Goal: Task Accomplishment & Management: Manage account settings

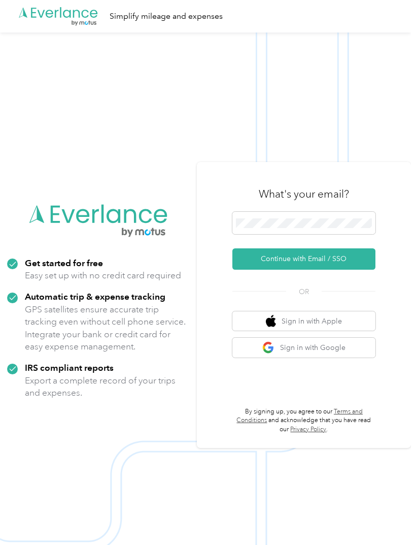
click at [292, 270] on button "Continue with Email / SSO" at bounding box center [303, 258] width 143 height 21
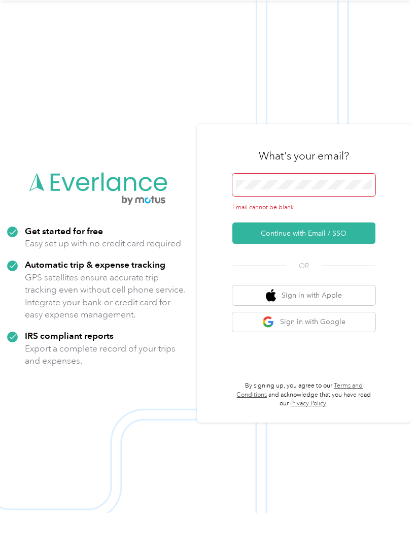
scroll to position [32, 0]
click at [215, 500] on img at bounding box center [205, 273] width 411 height 545
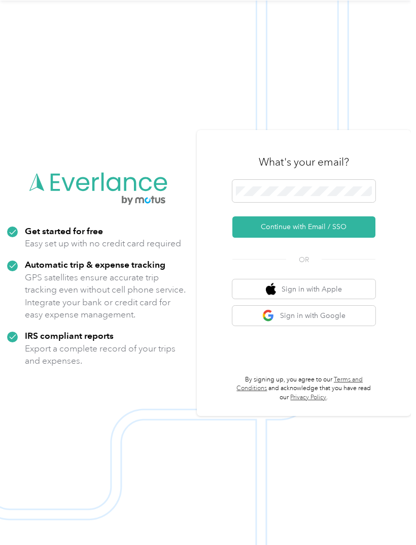
click at [296, 238] on button "Continue with Email / SSO" at bounding box center [303, 226] width 143 height 21
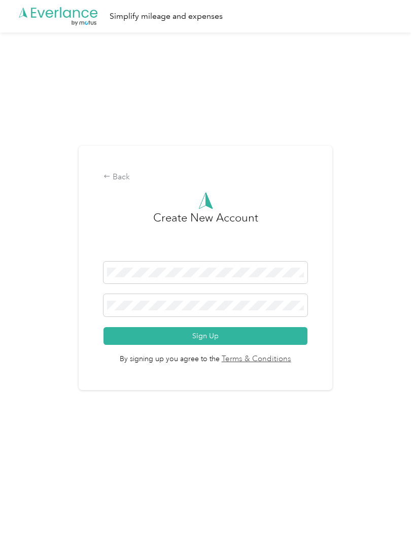
click at [197, 345] on button "Sign Up" at bounding box center [206, 336] width 204 height 18
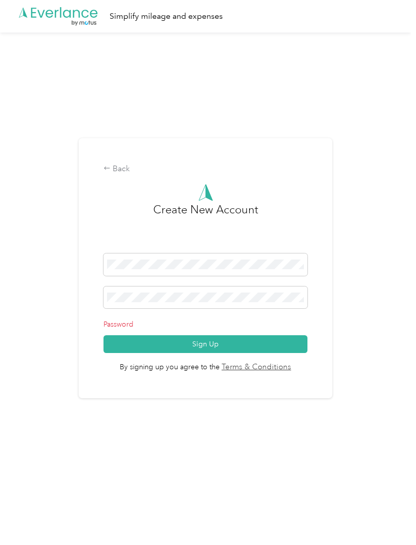
click at [193, 353] on button "Sign Up" at bounding box center [206, 344] width 204 height 18
click at [203, 353] on button "Sign Up" at bounding box center [206, 344] width 204 height 18
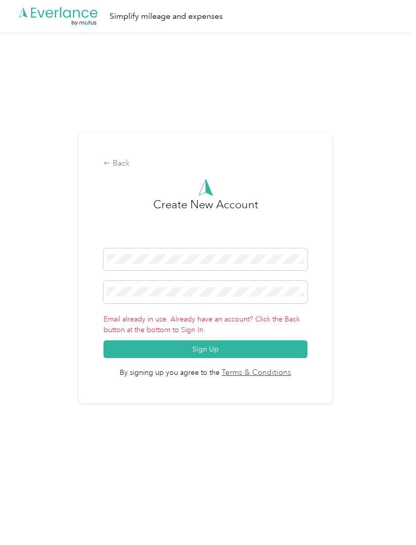
click at [124, 199] on div "Back Create New Account Email already in use. Already have an account? Click th…" at bounding box center [206, 267] width 254 height 271
click at [121, 170] on div "Back" at bounding box center [206, 163] width 204 height 12
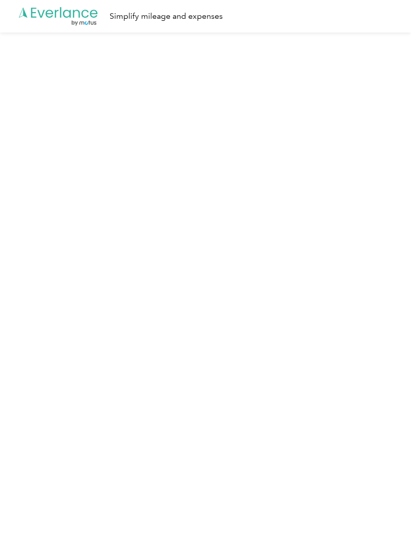
click at [37, 21] on icon ".cls-1 { fill: #00adee; } .cls-2 { fill: #fff; } .cls-3 { fill: #707372; } .cls…" at bounding box center [58, 16] width 81 height 21
click at [58, 17] on icon ".cls-1 { fill: #00adee; } .cls-2 { fill: #fff; } .cls-3 { fill: #707372; } .cls…" at bounding box center [58, 16] width 81 height 21
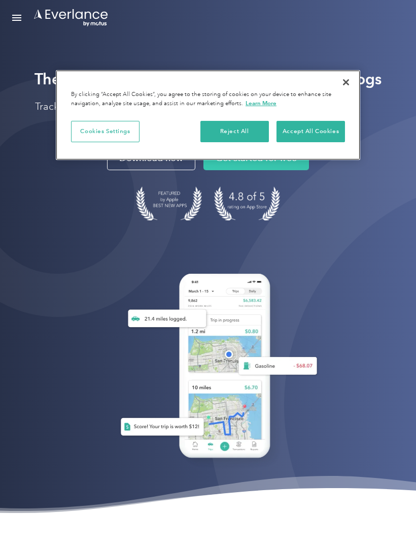
click at [308, 128] on button "Accept All Cookies" at bounding box center [311, 131] width 69 height 21
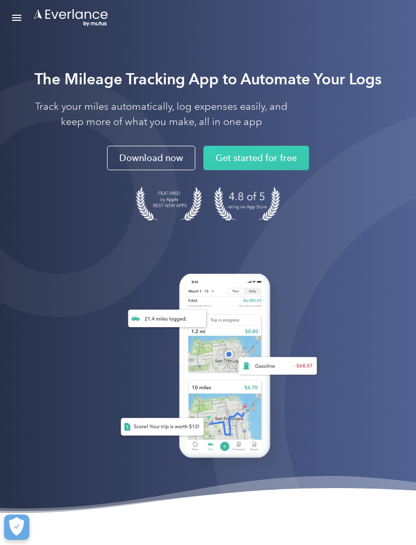
click at [243, 162] on link "Get started for free" at bounding box center [257, 158] width 106 height 24
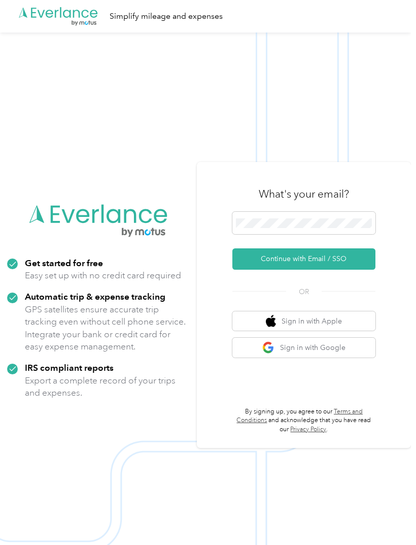
click at [262, 270] on button "Continue with Email / SSO" at bounding box center [303, 258] width 143 height 21
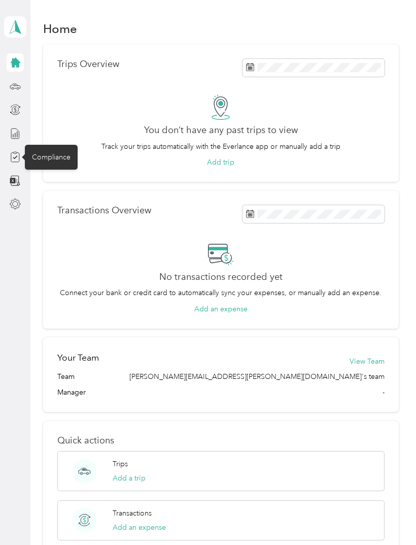
click at [44, 159] on div "Compliance" at bounding box center [51, 157] width 53 height 25
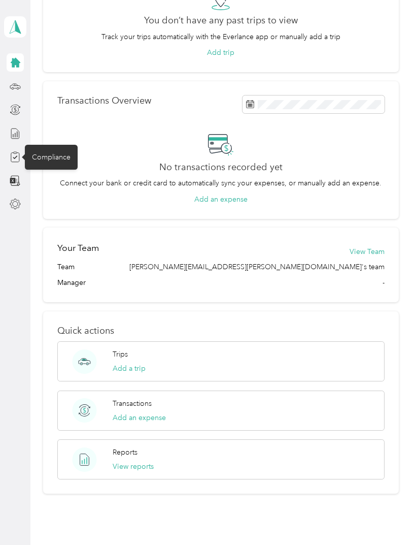
scroll to position [109, 0]
click at [132, 462] on button "View reports" at bounding box center [133, 467] width 41 height 11
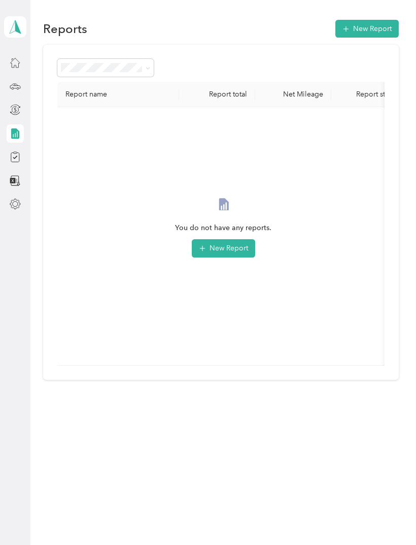
click at [9, 31] on icon at bounding box center [15, 27] width 15 height 14
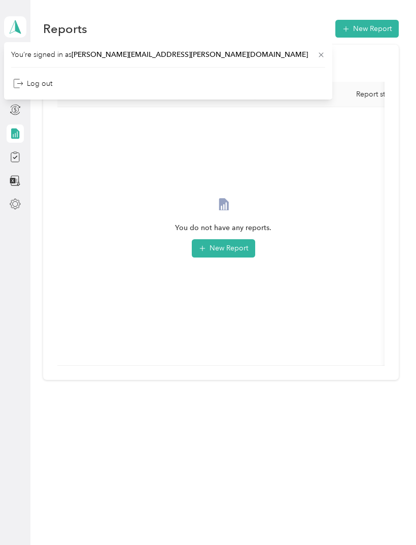
click at [86, 164] on div "You do not have any reports. New Report" at bounding box center [223, 236] width 316 height 242
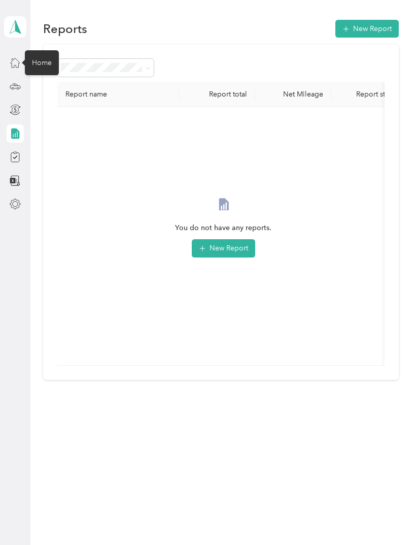
click at [33, 61] on div "Home" at bounding box center [42, 62] width 34 height 25
click at [19, 138] on icon at bounding box center [15, 133] width 8 height 11
click at [15, 139] on icon at bounding box center [15, 133] width 11 height 11
click at [32, 88] on div "Trips" at bounding box center [39, 86] width 29 height 25
click at [41, 89] on div "Trips" at bounding box center [39, 86] width 29 height 25
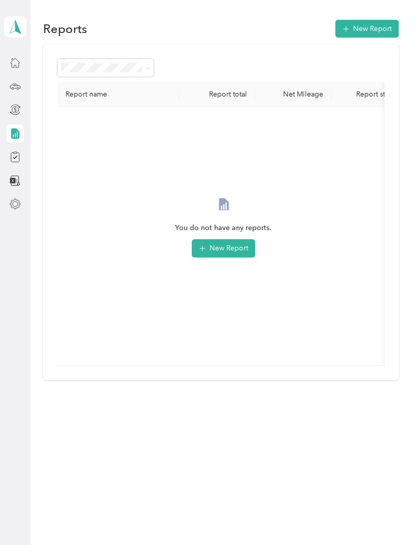
click at [39, 213] on div "Reports New Report Report name Report total Net Mileage Report status Descripti…" at bounding box center [220, 217] width 381 height 435
click at [80, 120] on span "Needs approval" at bounding box center [90, 122] width 52 height 9
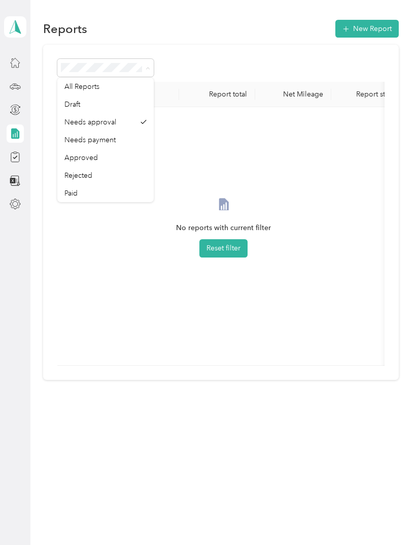
click at [70, 138] on span "Needs payment" at bounding box center [89, 140] width 51 height 9
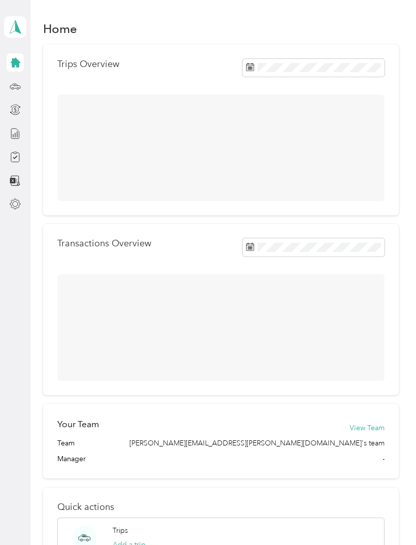
scroll to position [42, 0]
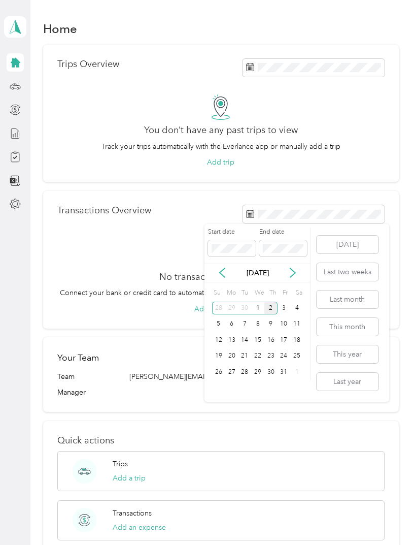
click at [219, 267] on icon at bounding box center [222, 272] width 10 height 10
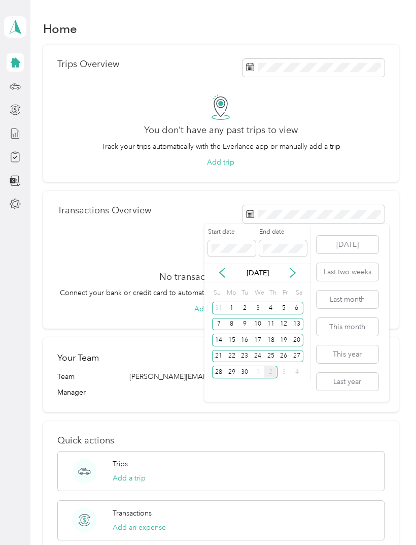
click at [231, 302] on div "1" at bounding box center [231, 308] width 13 height 13
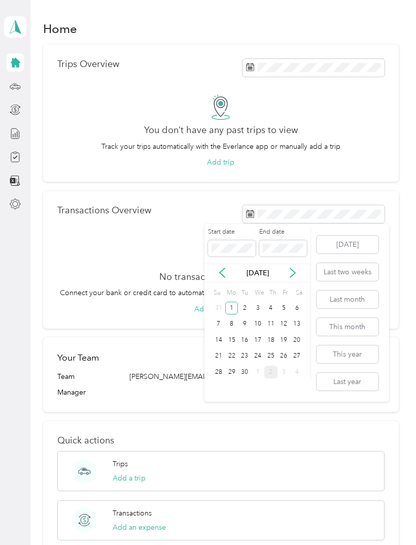
click at [243, 365] on div "30" at bounding box center [244, 371] width 13 height 13
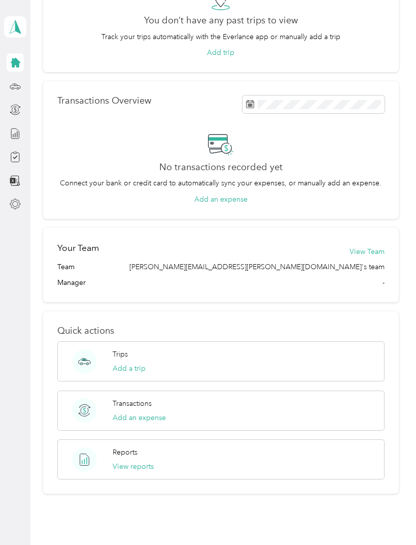
scroll to position [109, 0]
